Goal: Task Accomplishment & Management: Manage account settings

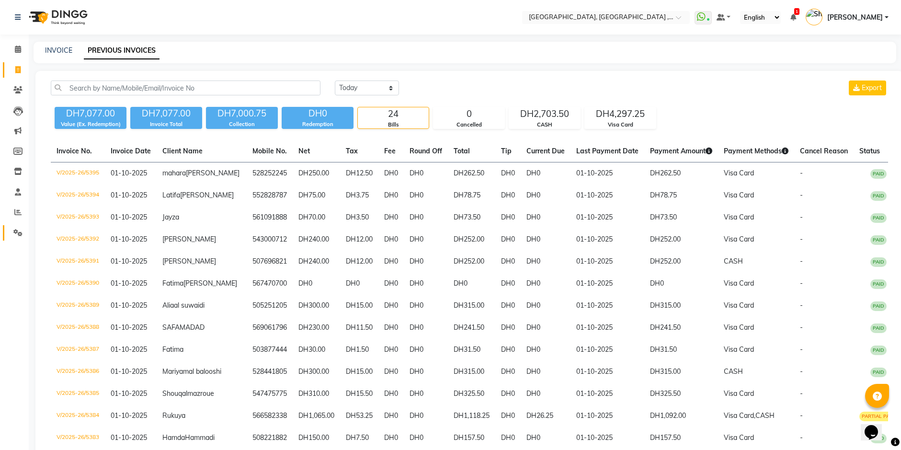
click at [9, 230] on link "Settings" at bounding box center [14, 233] width 23 height 16
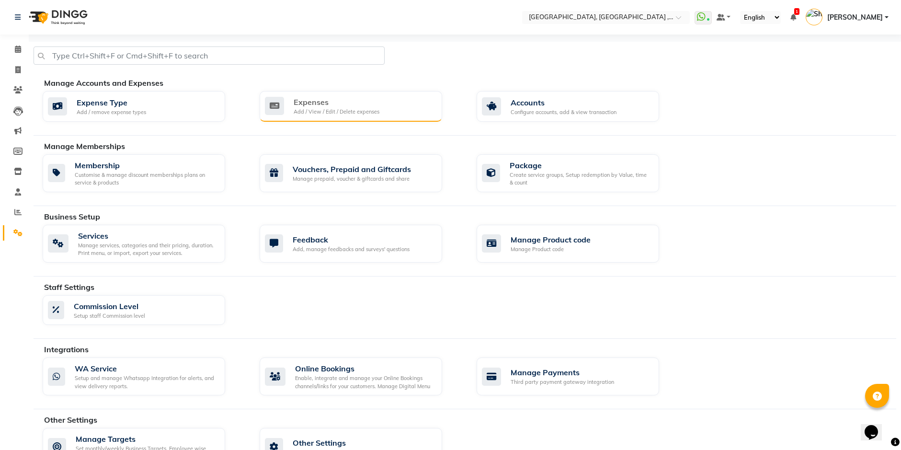
click at [367, 98] on div "Expenses" at bounding box center [337, 101] width 86 height 11
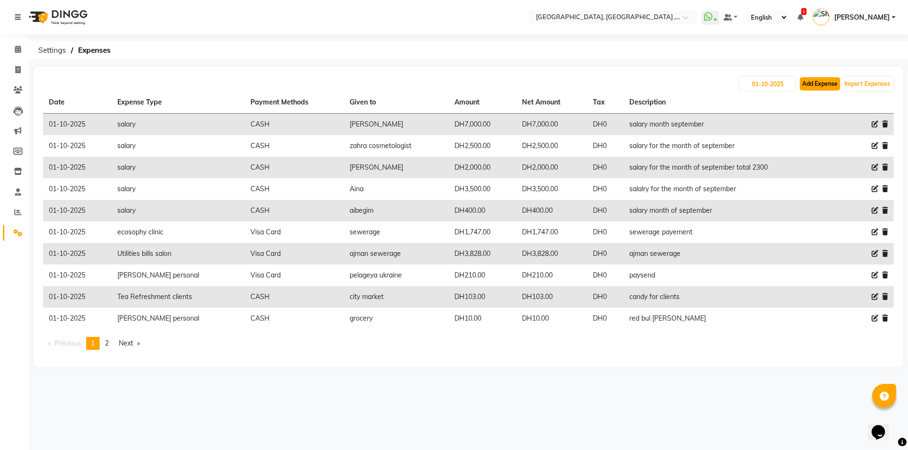
click at [815, 84] on button "Add Expense" at bounding box center [820, 83] width 40 height 13
select select "1"
select select "2616"
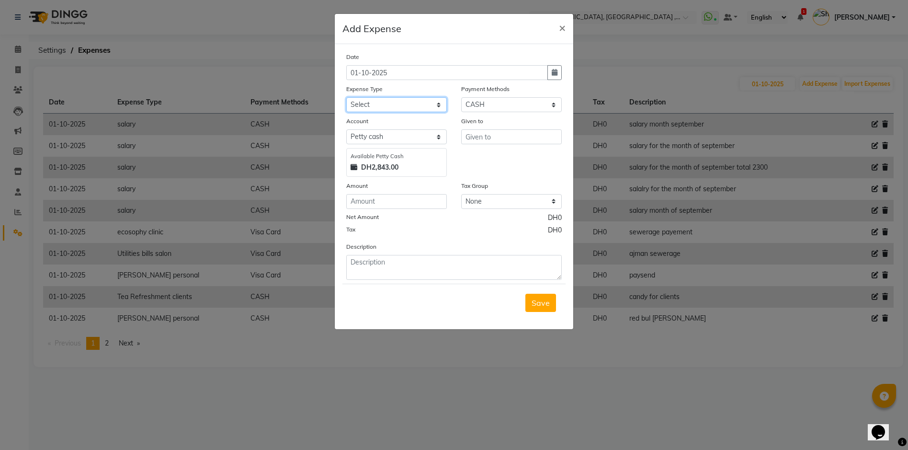
click at [436, 102] on select "Select Advance Salary comission insentive bonus dogs ecosophy clinic ecosophy c…" at bounding box center [396, 104] width 101 height 15
select select "21936"
click at [346, 97] on select "Select Advance Salary comission insentive bonus dogs ecosophy clinic ecosophy c…" at bounding box center [396, 104] width 101 height 15
click at [386, 204] on input "number" at bounding box center [396, 201] width 101 height 15
type input "500"
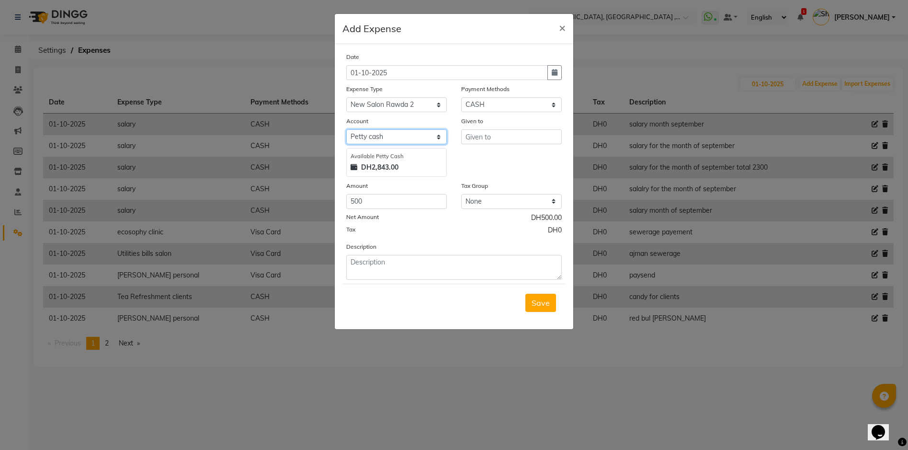
click at [442, 137] on select "Select [PERSON_NAME] cash WIO FAB WALLET" at bounding box center [396, 136] width 101 height 15
select select "8431"
click at [346, 129] on select "Select [PERSON_NAME] cash WIO FAB WALLET" at bounding box center [396, 136] width 101 height 15
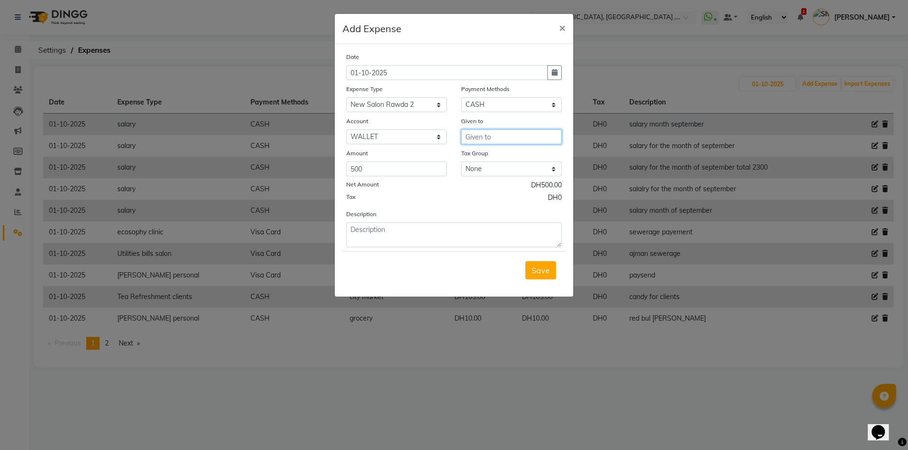
click at [527, 136] on input "text" at bounding box center [511, 136] width 101 height 15
type input "[PERSON_NAME]"
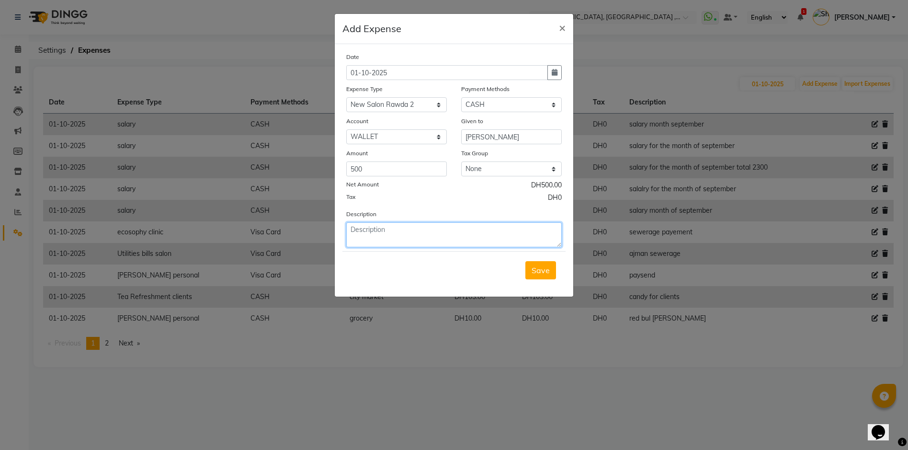
click at [457, 240] on textarea at bounding box center [453, 234] width 215 height 25
type textarea "HELPER MOVER"
click at [538, 276] on button "Save" at bounding box center [540, 270] width 31 height 18
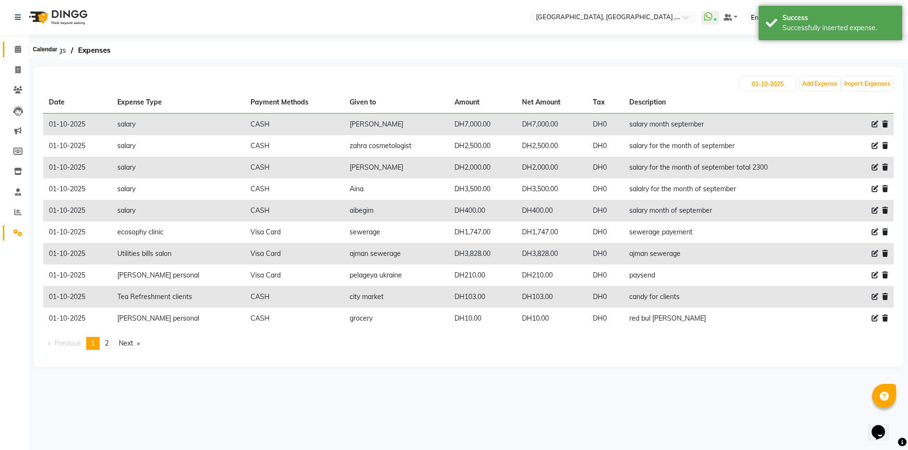
click at [13, 49] on span at bounding box center [18, 49] width 17 height 11
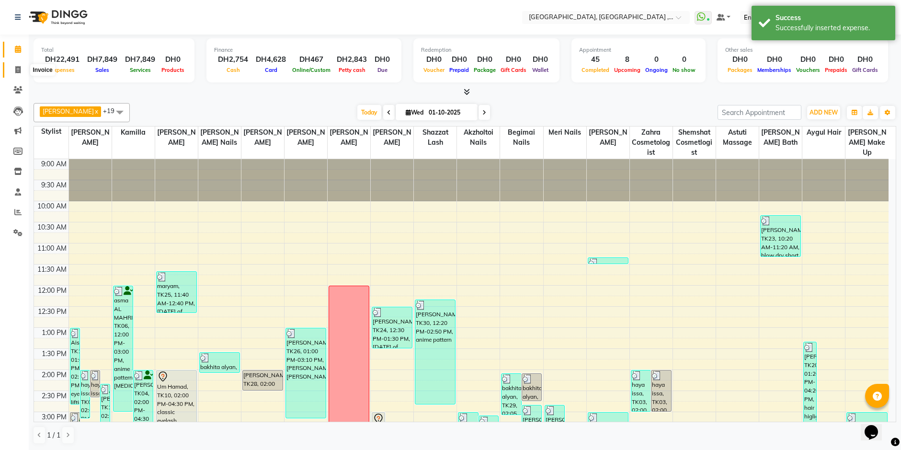
click at [17, 70] on icon at bounding box center [17, 69] width 5 height 7
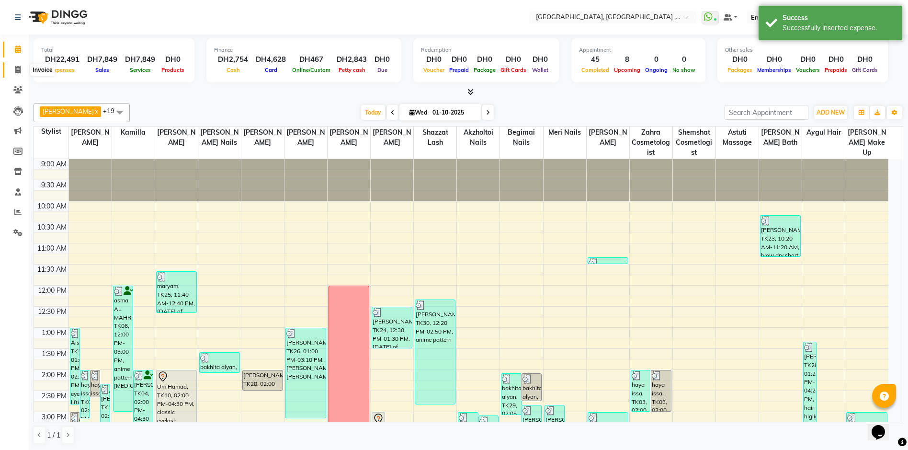
select select "service"
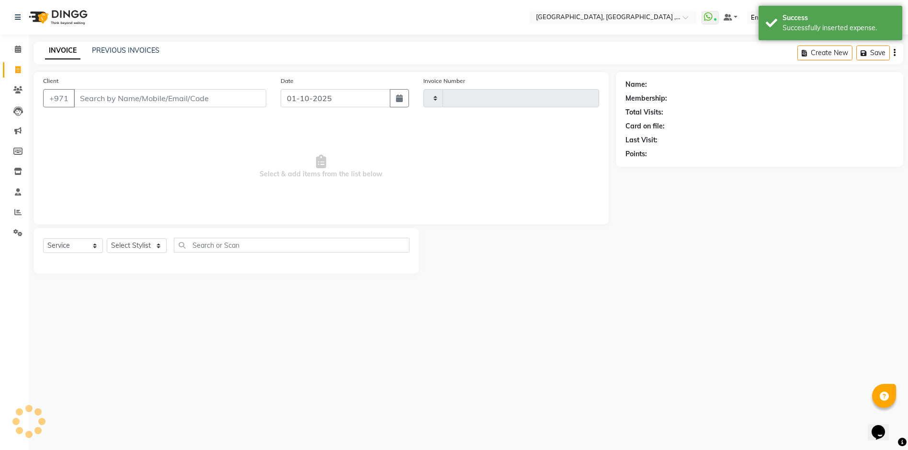
type input "5399"
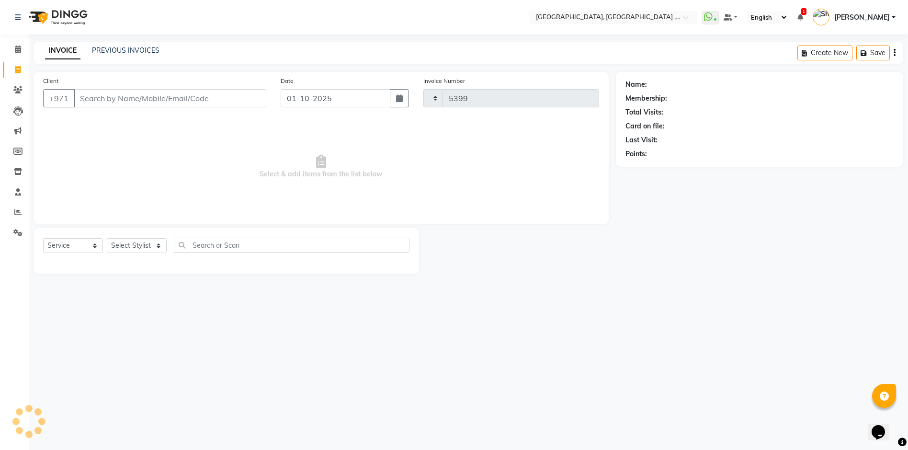
select select "3838"
click at [15, 58] on li "Calendar" at bounding box center [14, 49] width 29 height 21
click at [18, 52] on icon at bounding box center [18, 48] width 6 height 7
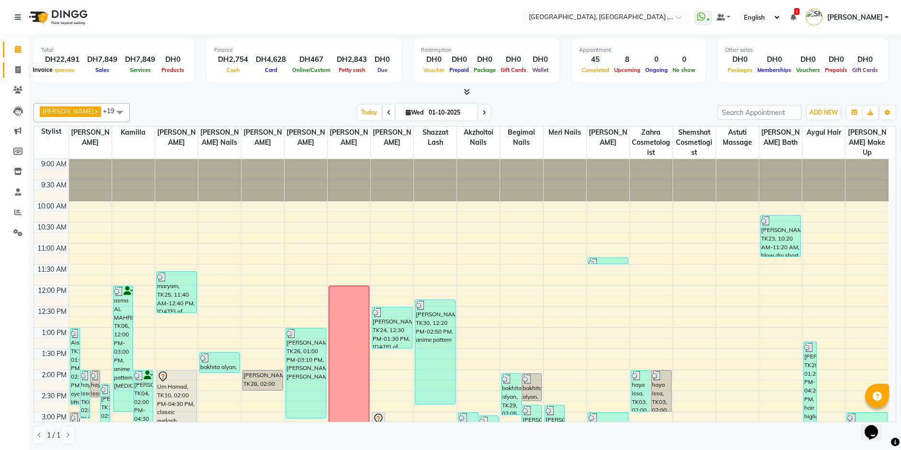
click at [13, 70] on span at bounding box center [18, 70] width 17 height 11
select select "service"
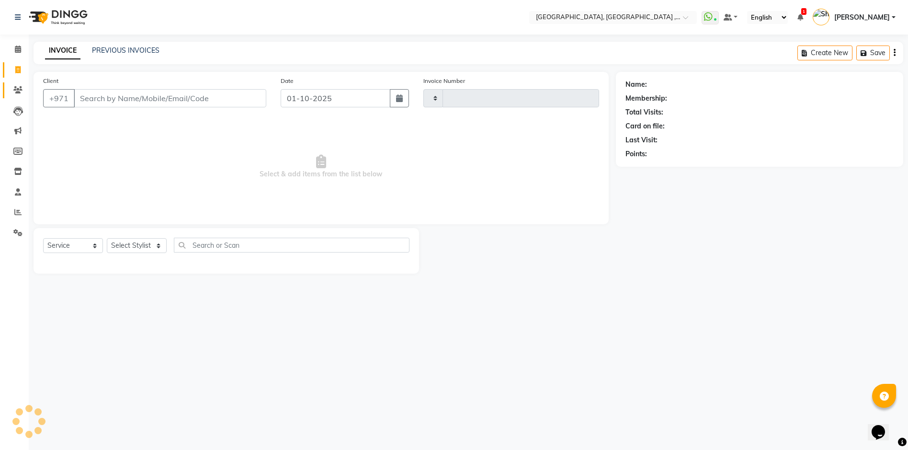
type input "5399"
select select "3838"
click at [15, 86] on icon at bounding box center [17, 89] width 9 height 7
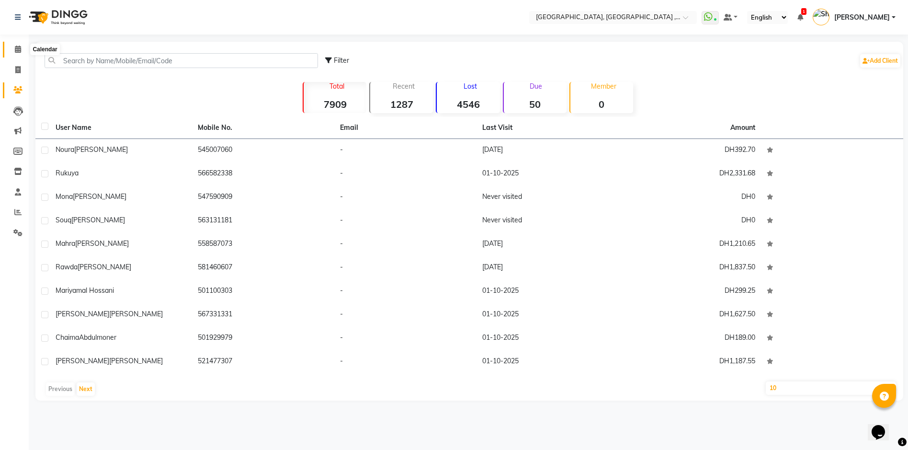
click at [17, 46] on icon at bounding box center [18, 48] width 6 height 7
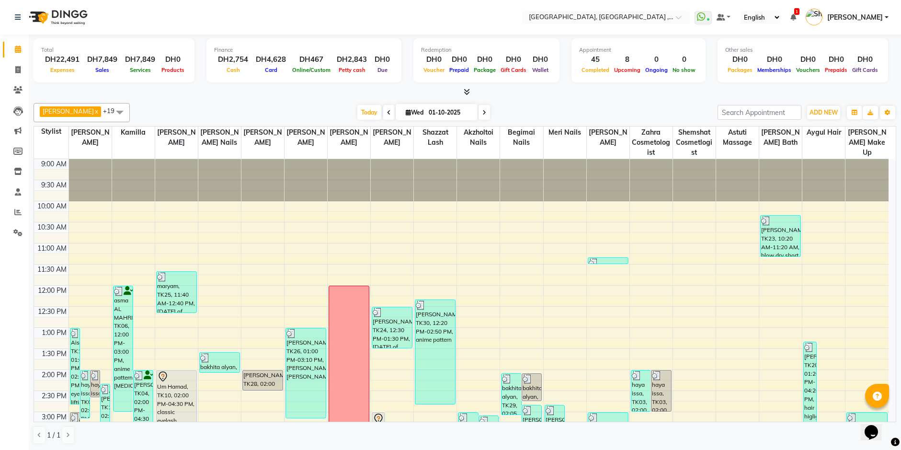
click at [360, 63] on div "DH2,843" at bounding box center [352, 59] width 38 height 11
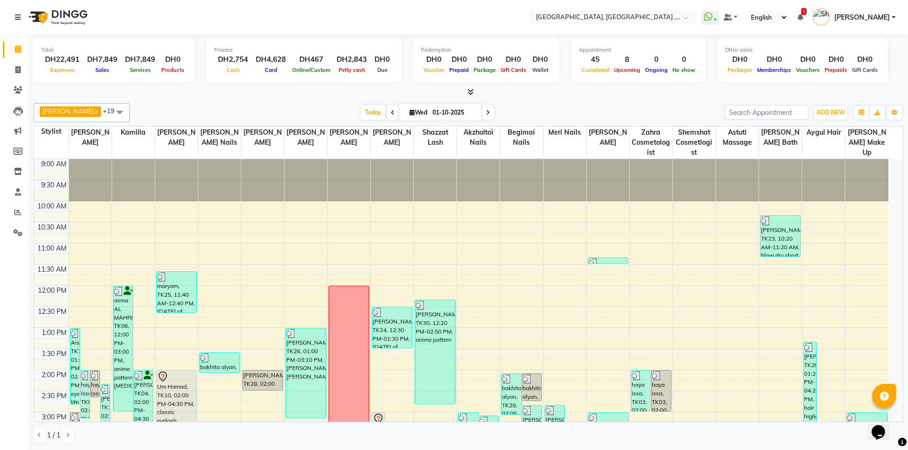
select select "2616"
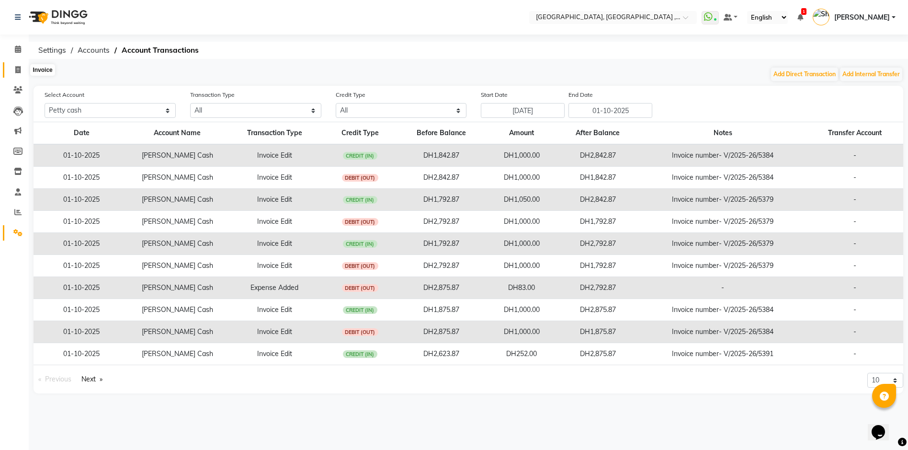
click at [14, 70] on span at bounding box center [18, 70] width 17 height 11
select select "service"
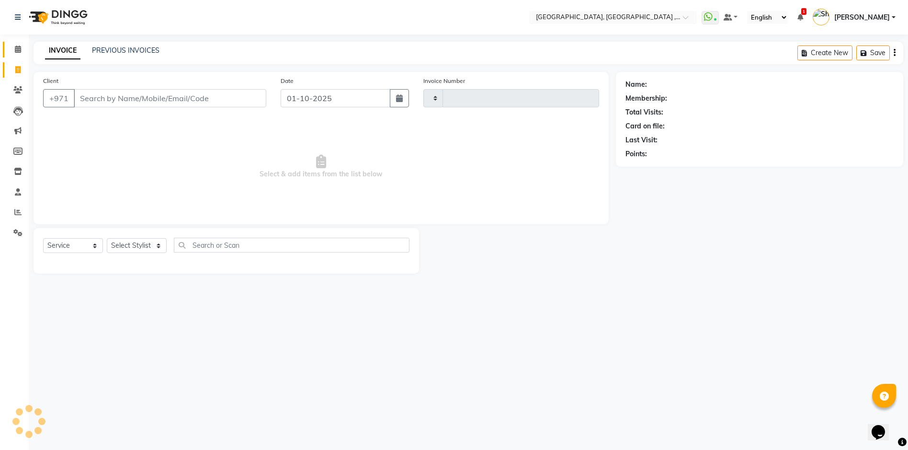
type input "5399"
select select "3838"
click at [19, 45] on span at bounding box center [18, 49] width 17 height 11
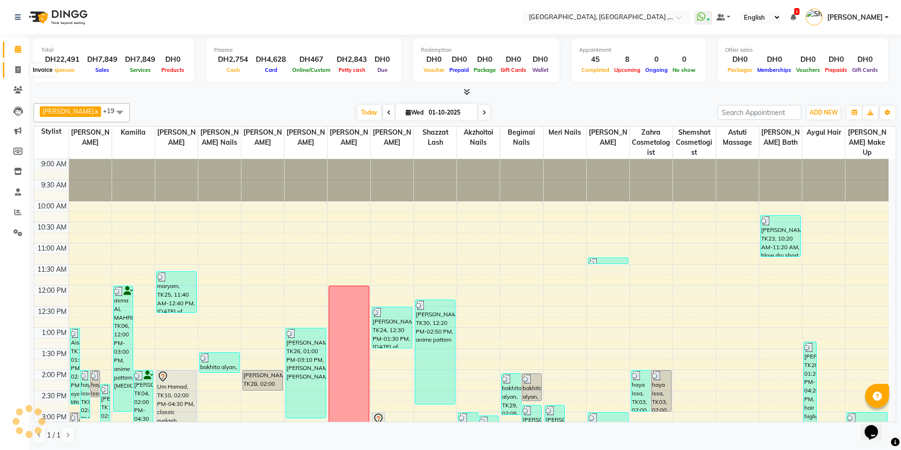
click at [16, 72] on icon at bounding box center [17, 69] width 5 height 7
select select "service"
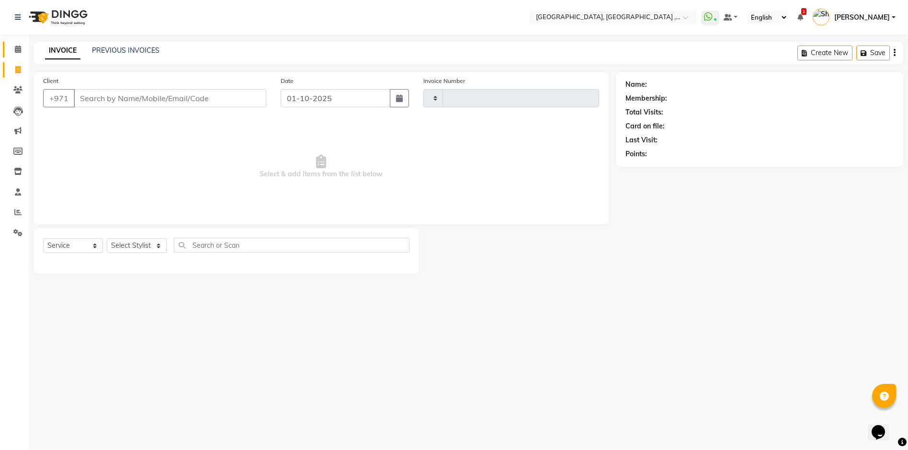
type input "5399"
select select "3838"
click at [108, 49] on link "PREVIOUS INVOICES" at bounding box center [126, 50] width 68 height 9
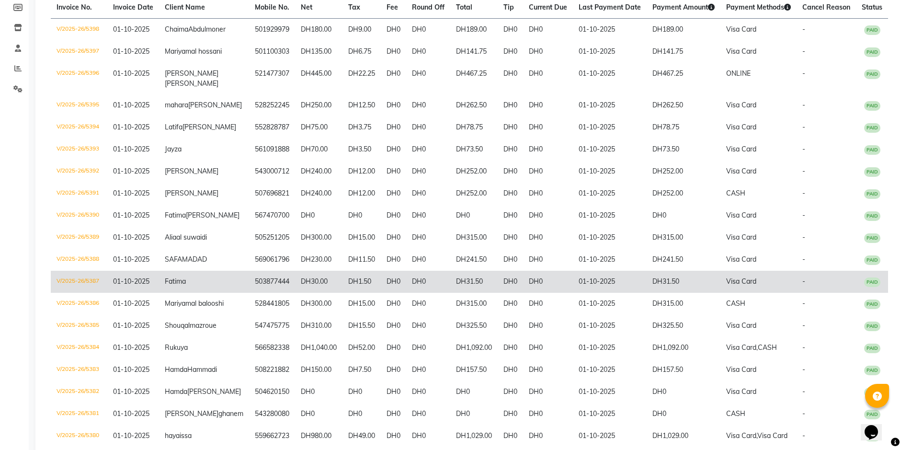
scroll to position [192, 0]
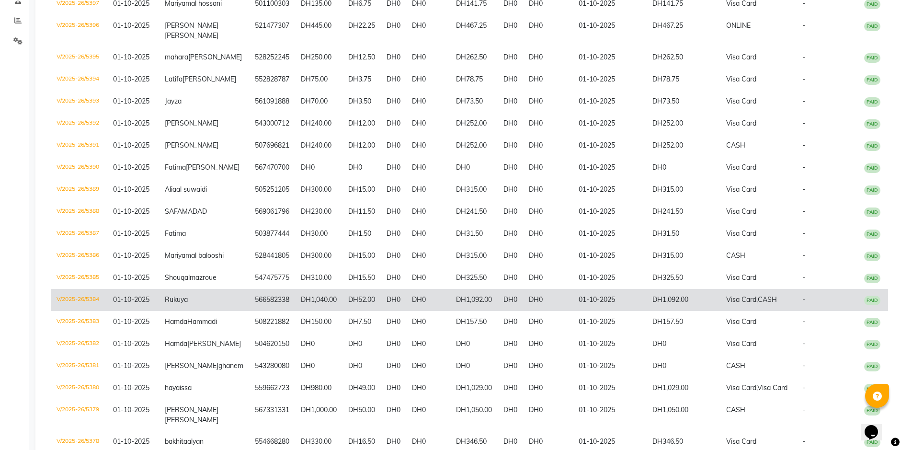
click at [249, 311] on td "566582338" at bounding box center [272, 300] width 46 height 22
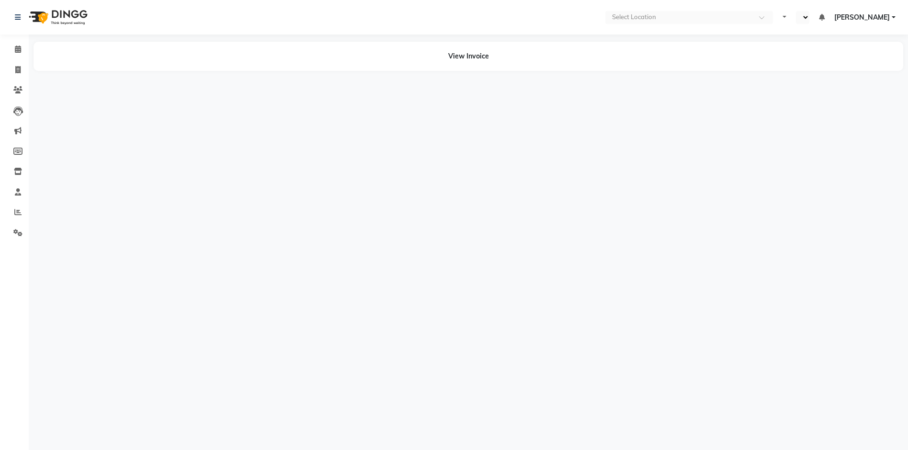
select select "en"
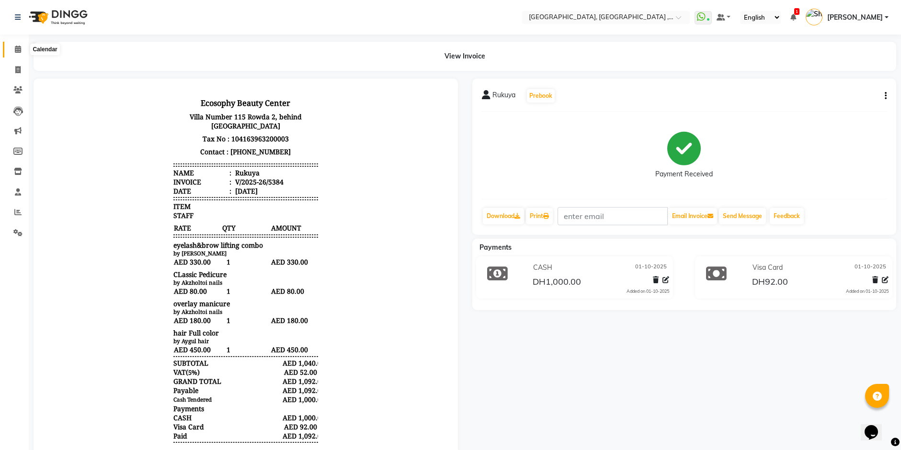
click at [18, 50] on icon at bounding box center [18, 48] width 6 height 7
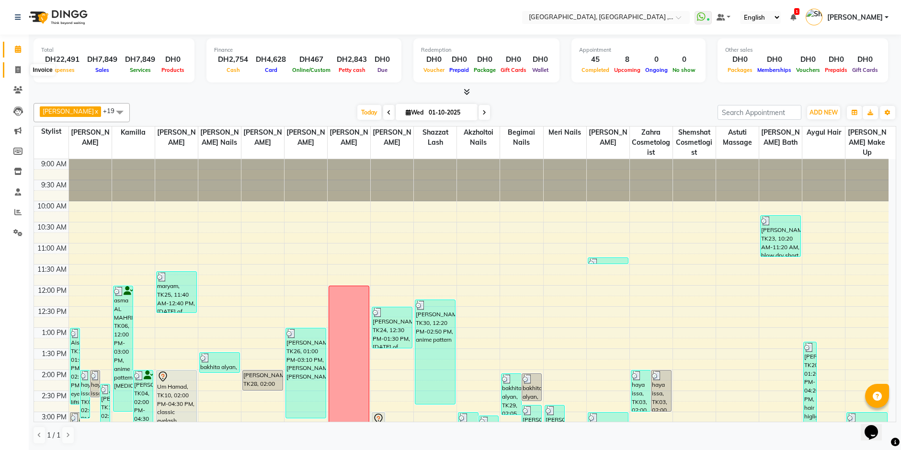
click at [14, 72] on span at bounding box center [18, 70] width 17 height 11
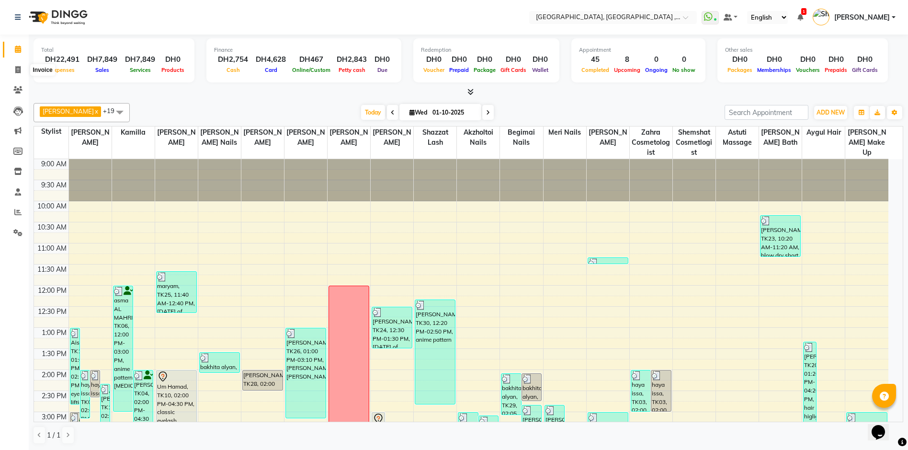
select select "service"
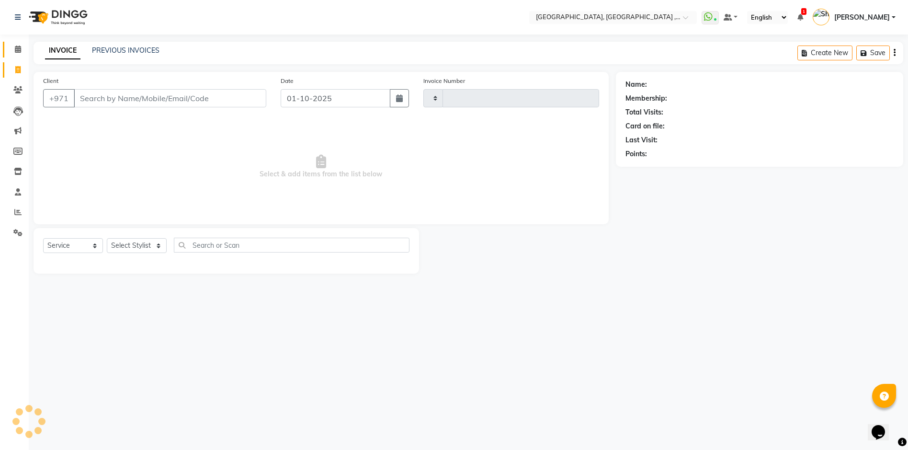
type input "5399"
select select "3838"
click at [16, 48] on icon at bounding box center [18, 48] width 6 height 7
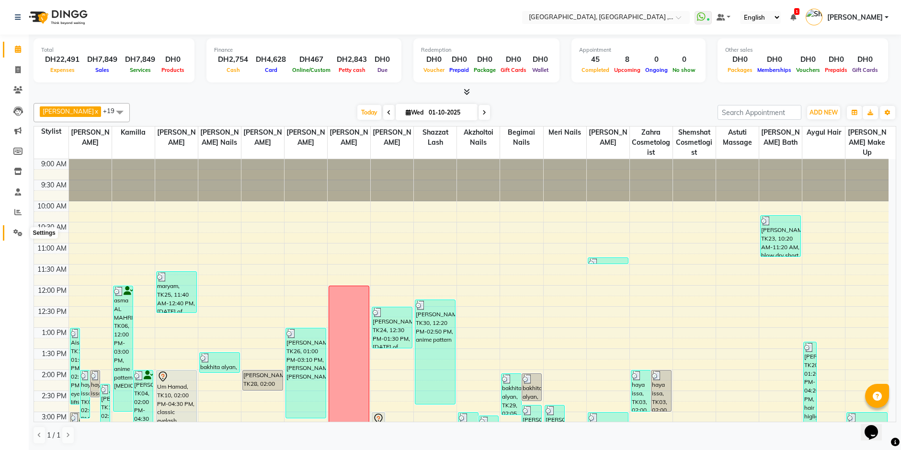
click at [18, 229] on icon at bounding box center [17, 232] width 9 height 7
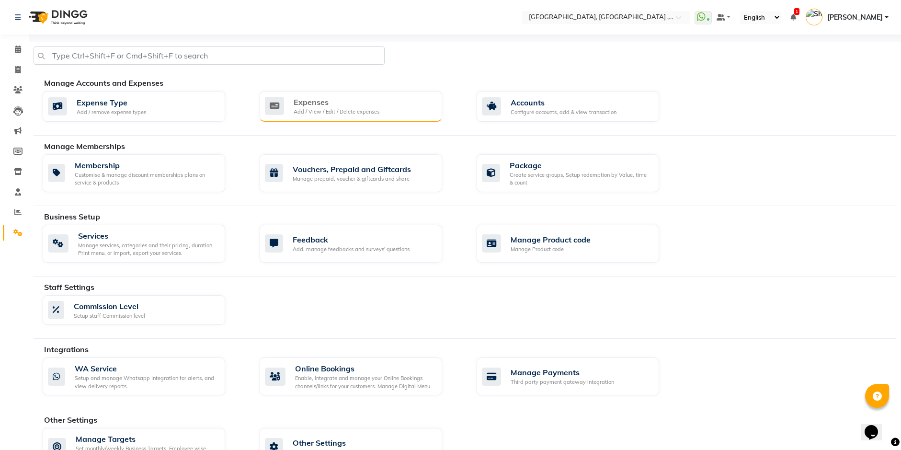
click at [376, 105] on div "Expenses" at bounding box center [337, 101] width 86 height 11
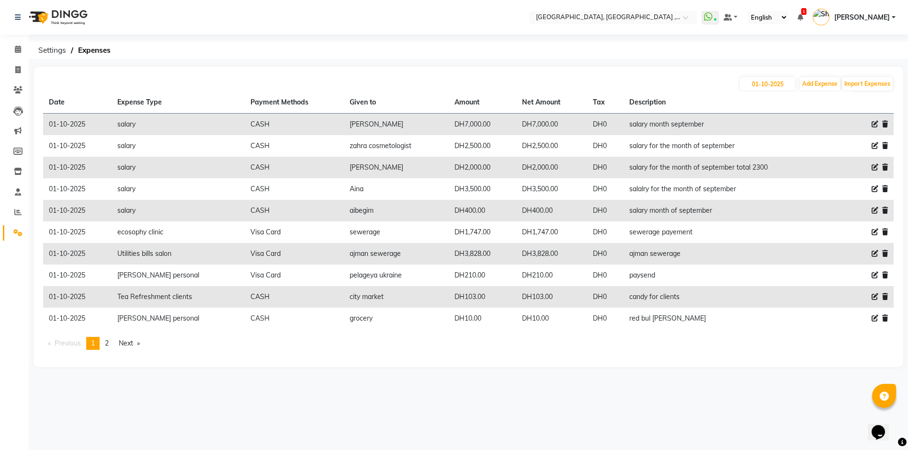
click at [873, 294] on icon at bounding box center [875, 296] width 7 height 7
select select "6333"
select select "1"
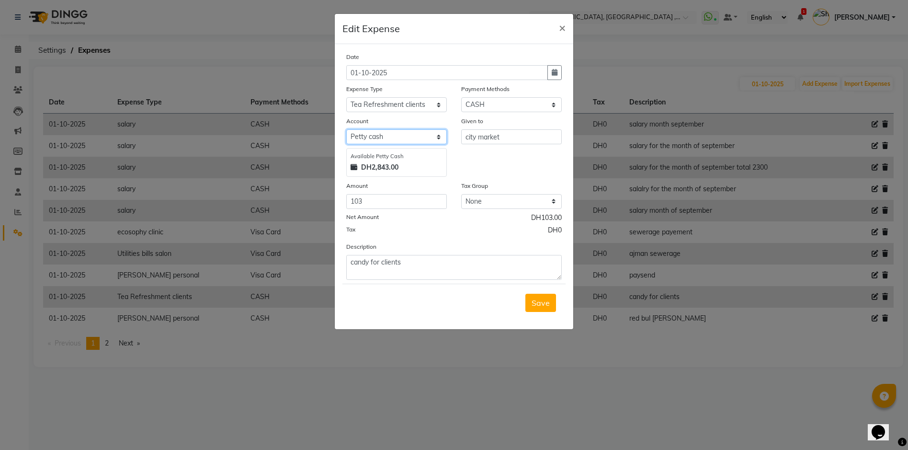
click at [440, 138] on select "Select [PERSON_NAME] cash WIO FAB WALLET" at bounding box center [396, 136] width 101 height 15
select select "8429"
click at [346, 129] on select "Select [PERSON_NAME] cash WIO FAB WALLET" at bounding box center [396, 136] width 101 height 15
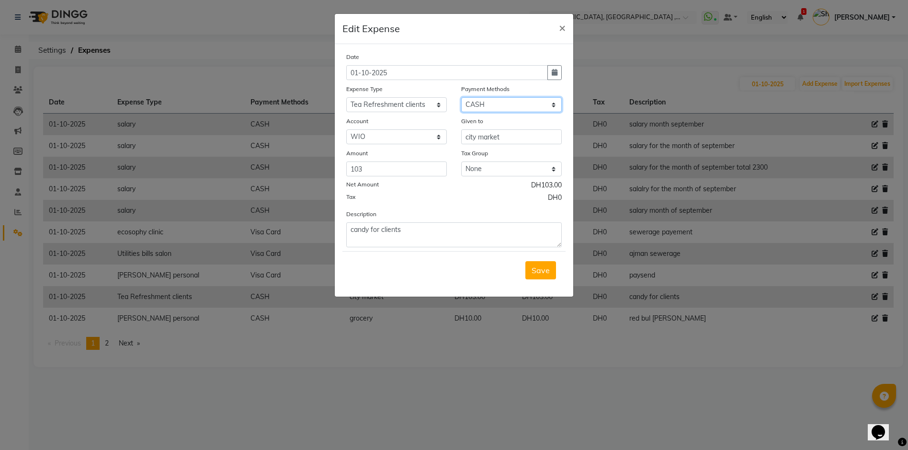
click at [551, 106] on select "Select Master Card CASH Visa Card ONLINE Wallet" at bounding box center [511, 104] width 101 height 15
select select "19"
click at [461, 97] on select "Select Master Card CASH Visa Card ONLINE Wallet" at bounding box center [511, 104] width 101 height 15
click at [538, 274] on span "Save" at bounding box center [541, 270] width 18 height 10
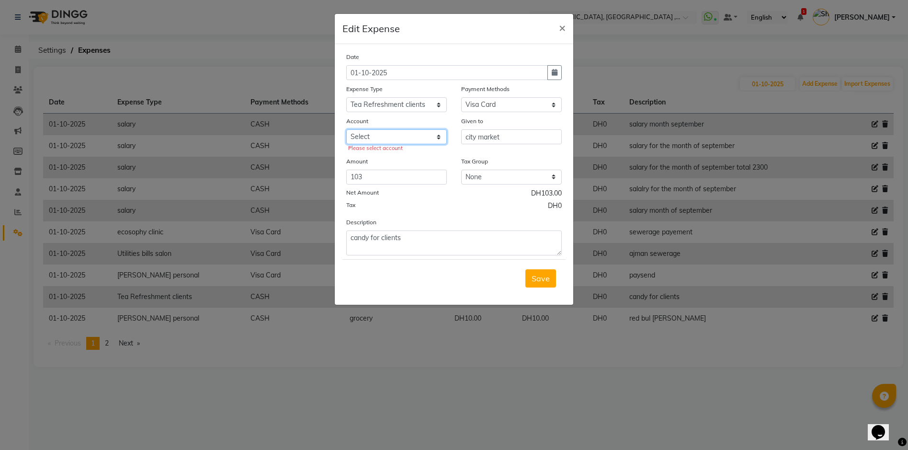
click at [443, 134] on select "Select WIO FAB WALLET" at bounding box center [396, 136] width 101 height 15
select select "8429"
click at [346, 129] on select "Select WIO FAB WALLET" at bounding box center [396, 136] width 101 height 15
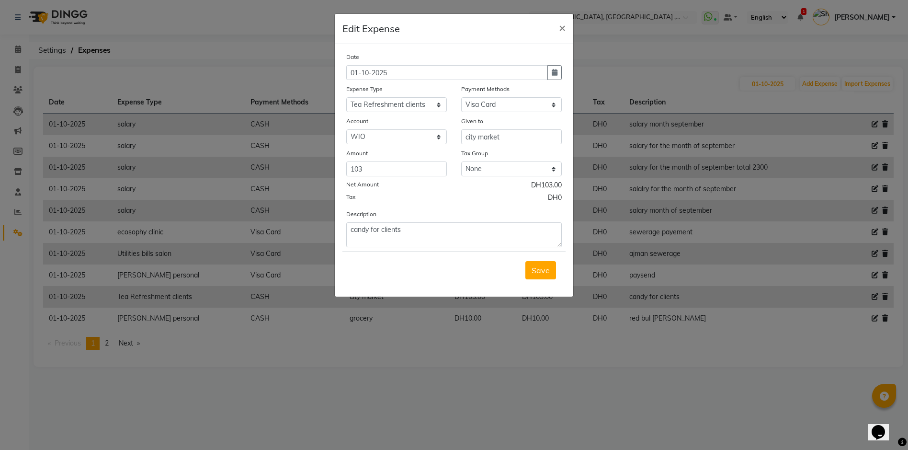
click at [546, 269] on span "Save" at bounding box center [541, 270] width 18 height 10
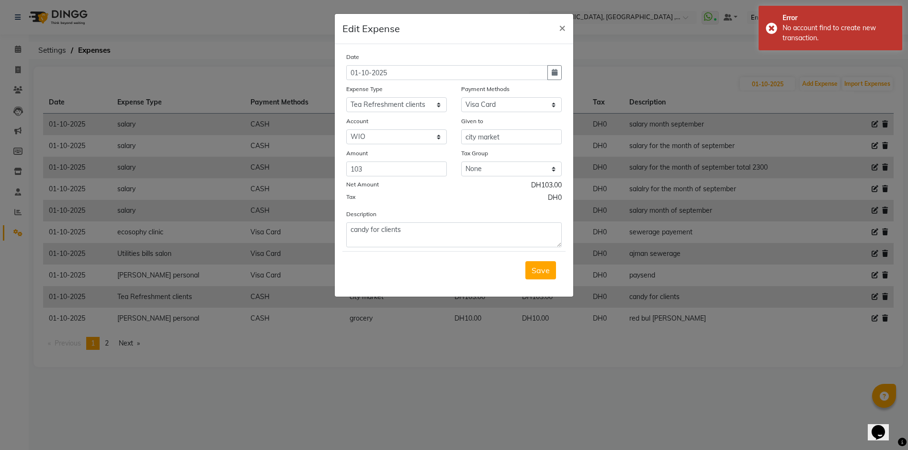
click at [776, 60] on ngb-modal-window "Edit Expense × Date 01-10-2025 Expense Type Select Advance Salary comission ins…" at bounding box center [454, 225] width 908 height 450
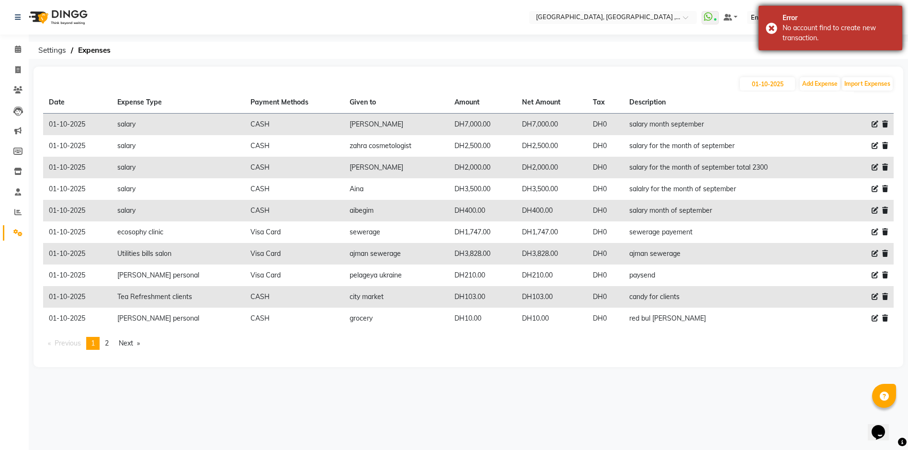
click at [772, 31] on div "Error No account find to create new transaction." at bounding box center [831, 28] width 144 height 45
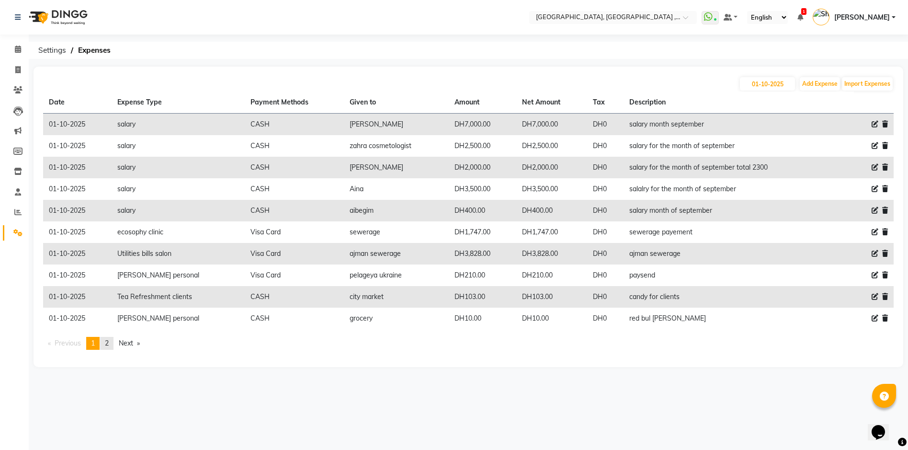
click at [113, 342] on link "page 2" at bounding box center [106, 343] width 13 height 13
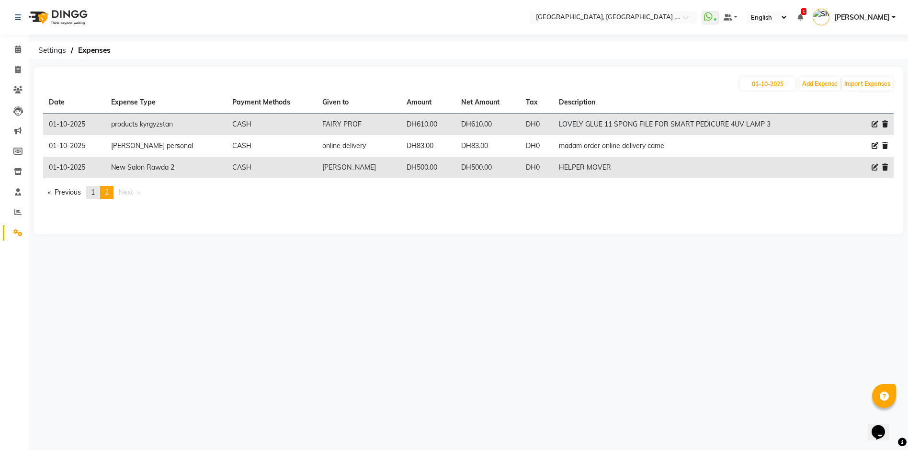
click at [95, 193] on span "1" at bounding box center [93, 192] width 4 height 9
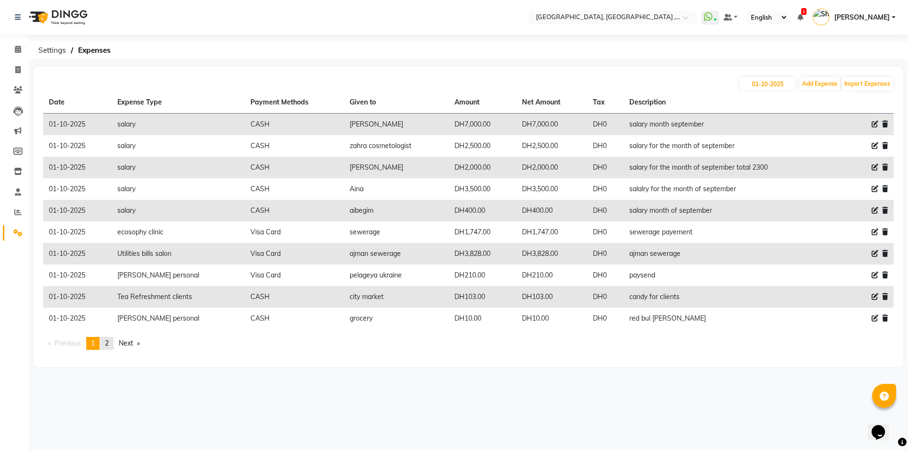
click at [107, 345] on span "2" at bounding box center [107, 343] width 4 height 9
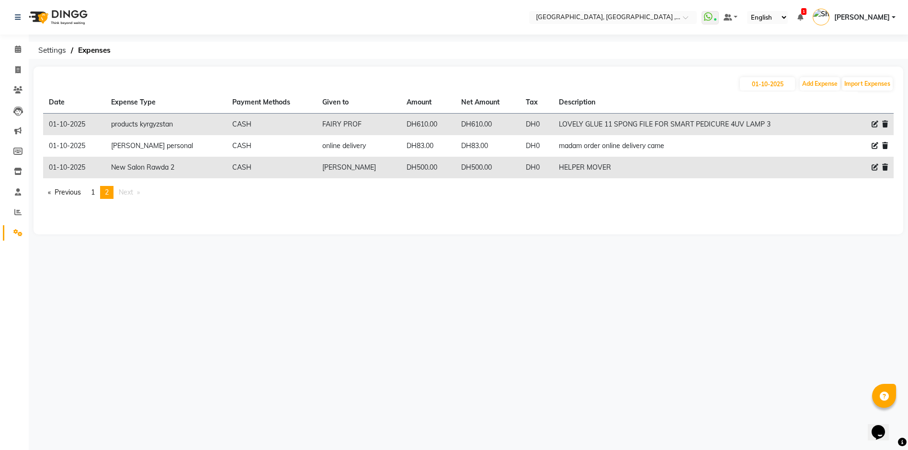
click at [22, 79] on li "Invoice" at bounding box center [14, 70] width 29 height 21
drag, startPoint x: 10, startPoint y: 39, endPoint x: 15, endPoint y: 52, distance: 14.1
click at [10, 39] on div "Calendar Invoice Clients Leads Marketing Members Inventory Staff Reports Settin…" at bounding box center [64, 231] width 129 height 408
click at [19, 51] on icon at bounding box center [18, 48] width 6 height 7
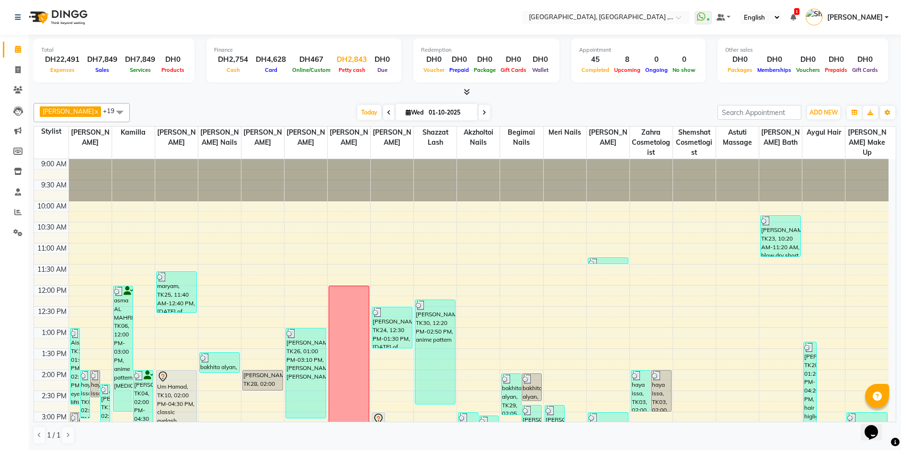
click at [346, 68] on span "Petty cash" at bounding box center [352, 70] width 32 height 7
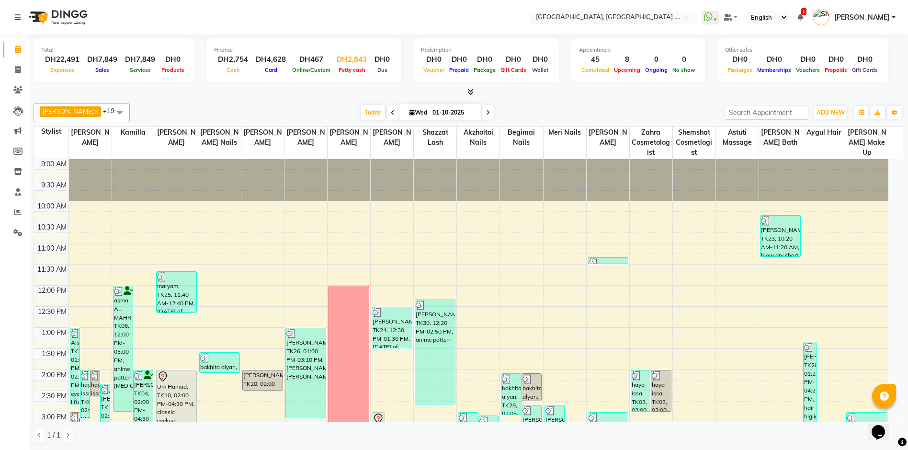
select select "2616"
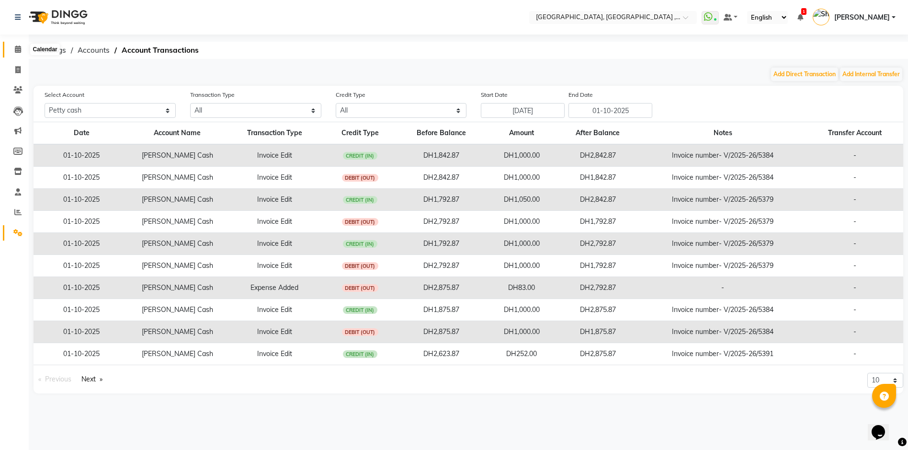
click at [17, 47] on icon at bounding box center [18, 48] width 6 height 7
